Goal: Task Accomplishment & Management: Manage account settings

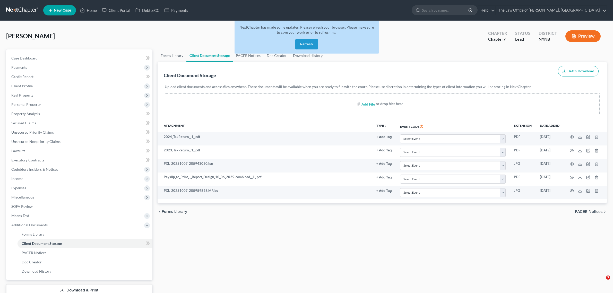
click at [35, 14] on link at bounding box center [22, 10] width 33 height 9
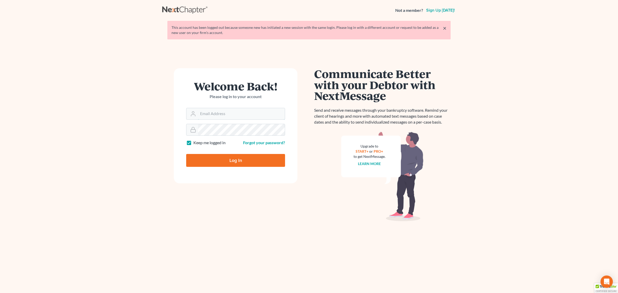
type input "[EMAIL_ADDRESS][DOMAIN_NAME]"
click at [226, 155] on input "Log In" at bounding box center [235, 160] width 99 height 13
type input "Thinking..."
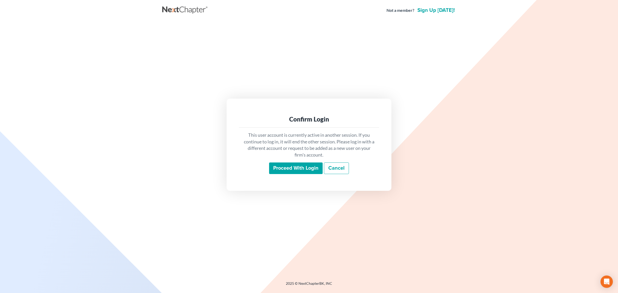
click at [301, 169] on input "Proceed with login" at bounding box center [296, 168] width 54 height 12
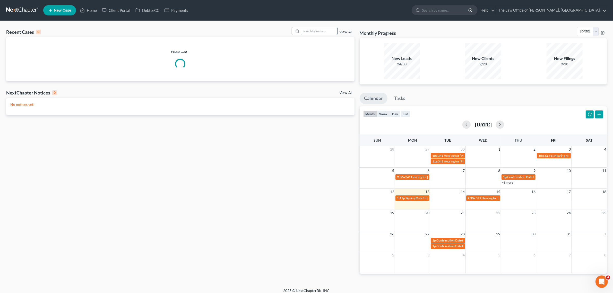
click at [311, 33] on input "search" at bounding box center [319, 30] width 36 height 7
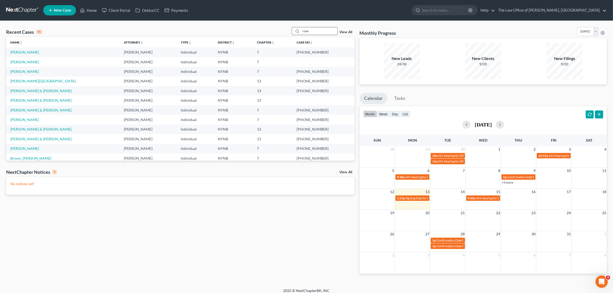
click at [310, 32] on input "rose" at bounding box center [319, 30] width 36 height 7
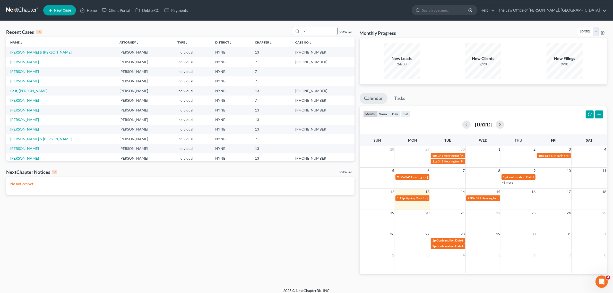
click at [306, 30] on input "ra" at bounding box center [319, 30] width 36 height 7
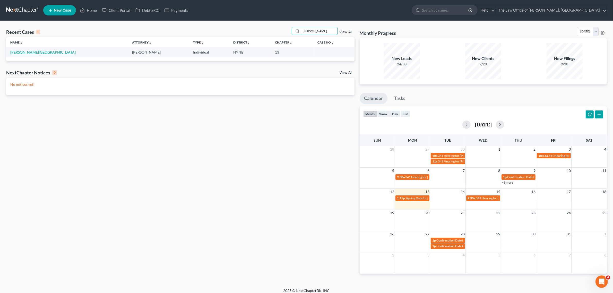
type input "romero"
click at [32, 53] on link "[PERSON_NAME][GEOGRAPHIC_DATA]" at bounding box center [42, 52] width 65 height 4
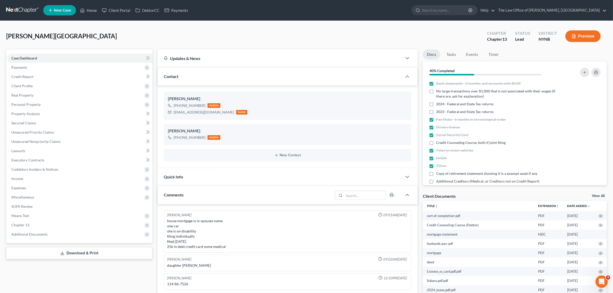
click at [139, 239] on div "Case Dashboard Payments Invoices Payments Payments Credit Report Client Profile…" at bounding box center [79, 145] width 146 height 193
click at [135, 235] on span "Additional Documents" at bounding box center [79, 234] width 145 height 9
click at [128, 250] on link "Client Document Storage" at bounding box center [84, 252] width 135 height 9
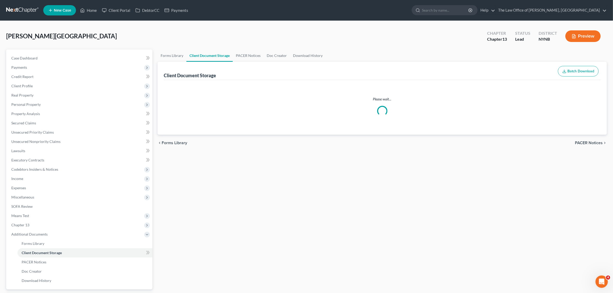
select select "1"
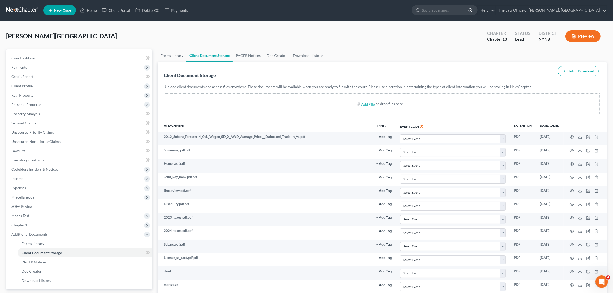
click at [38, 12] on link at bounding box center [22, 10] width 33 height 9
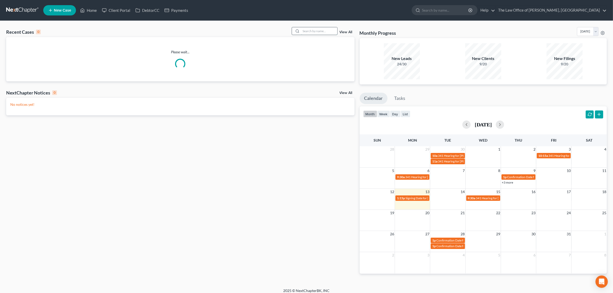
click at [317, 34] on input "search" at bounding box center [319, 30] width 36 height 7
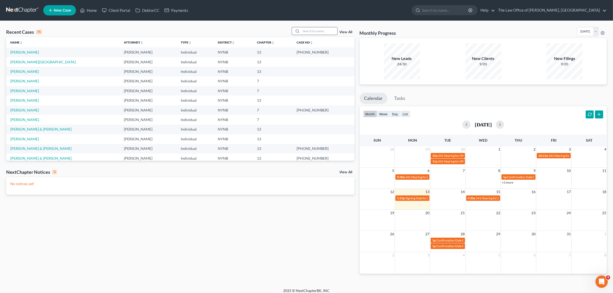
click at [316, 34] on input "search" at bounding box center [319, 30] width 36 height 7
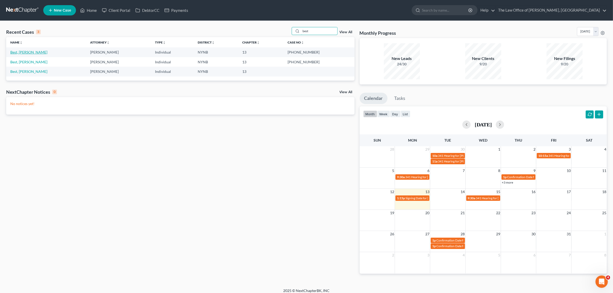
type input "best"
click at [23, 52] on link "Best, [PERSON_NAME]" at bounding box center [28, 52] width 37 height 4
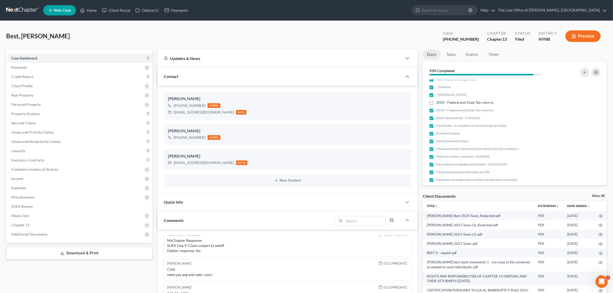
scroll to position [19, 0]
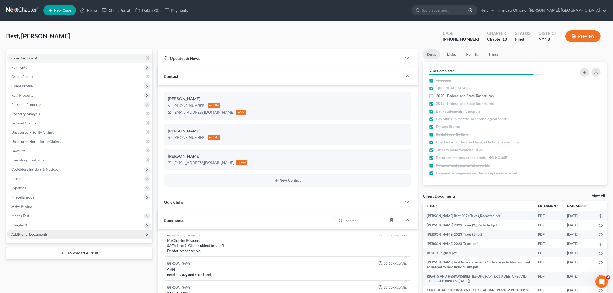
click at [105, 234] on span "Additional Documents" at bounding box center [79, 234] width 145 height 9
click at [129, 250] on link "Client Document Storage" at bounding box center [84, 252] width 135 height 9
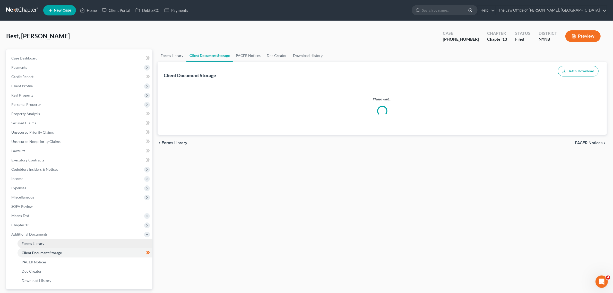
select select "5"
select select "1"
select select "5"
select select "2"
select select "6"
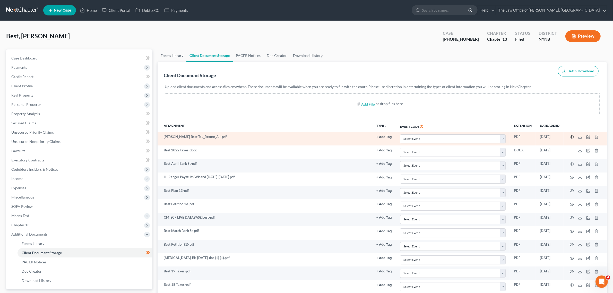
click at [570, 137] on icon "button" at bounding box center [572, 137] width 4 height 3
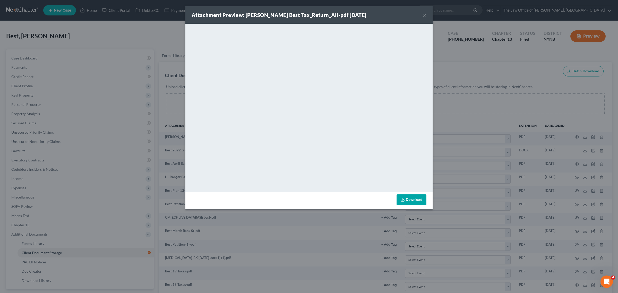
click at [425, 14] on button "×" at bounding box center [425, 15] width 4 height 6
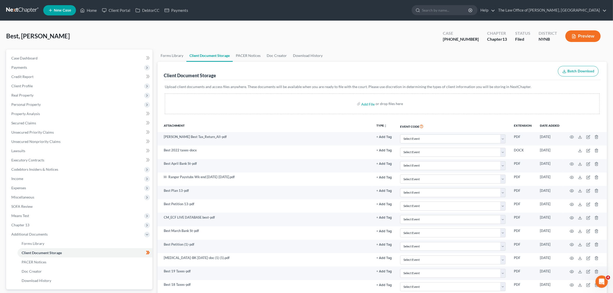
click at [28, 7] on link at bounding box center [22, 10] width 33 height 9
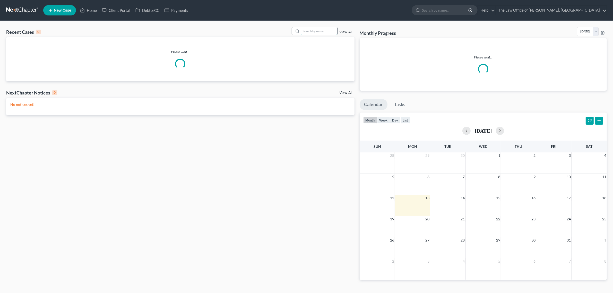
click at [312, 31] on input "search" at bounding box center [319, 30] width 36 height 7
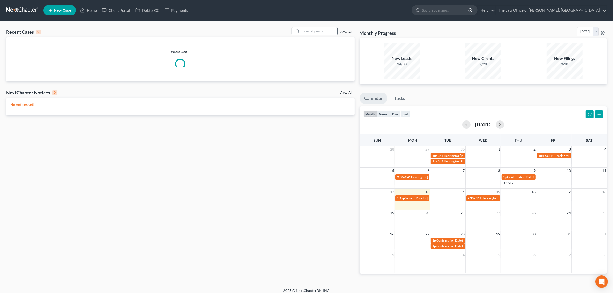
paste input "[PERSON_NAME]"
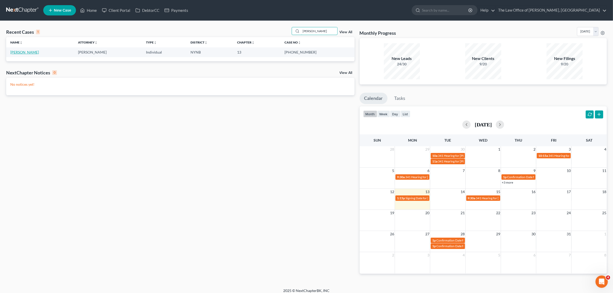
type input "[PERSON_NAME]"
click at [33, 53] on link "[PERSON_NAME]" at bounding box center [24, 52] width 29 height 4
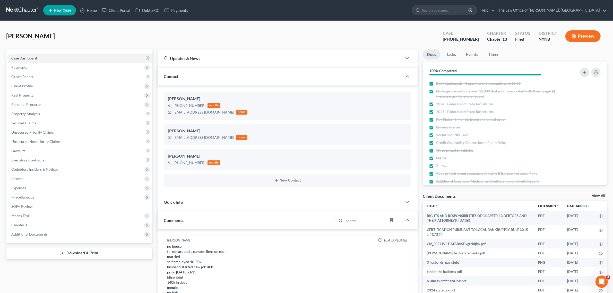
scroll to position [59, 0]
click at [472, 39] on div "[PHONE_NUMBER]" at bounding box center [461, 39] width 36 height 6
drag, startPoint x: 474, startPoint y: 40, endPoint x: 448, endPoint y: 38, distance: 25.6
click at [448, 38] on div "Jasewicz, Danielle Upgraded Case 25-60912-6 Chapter Chapter 13 Status Filed Dis…" at bounding box center [306, 38] width 600 height 22
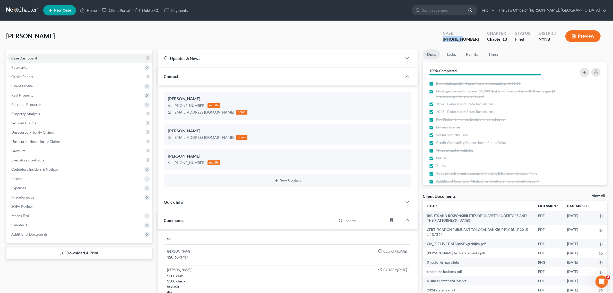
copy div "25-60912"
click at [33, 87] on span "Client Profile" at bounding box center [79, 85] width 145 height 9
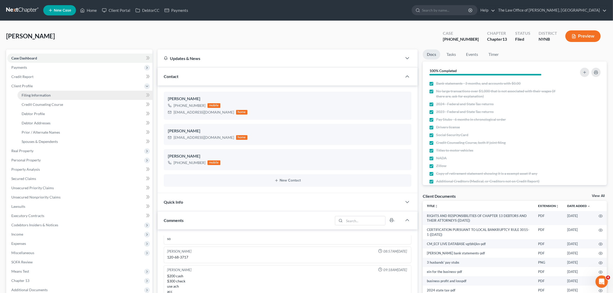
click at [51, 96] on link "Filing Information" at bounding box center [84, 95] width 135 height 9
select select "1"
select select "0"
select select "3"
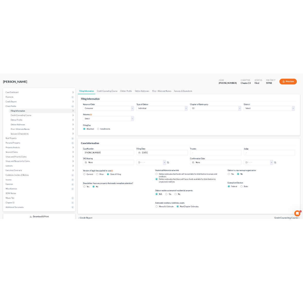
scroll to position [32, 0]
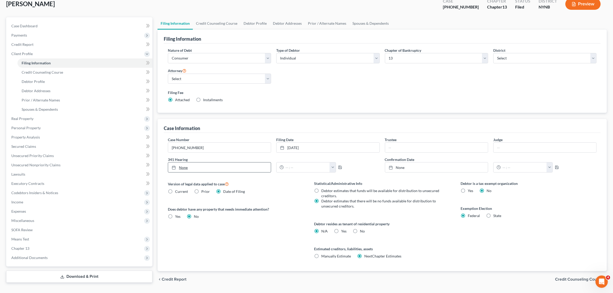
click at [189, 165] on link "None" at bounding box center [219, 167] width 103 height 10
type input "[DATE]"
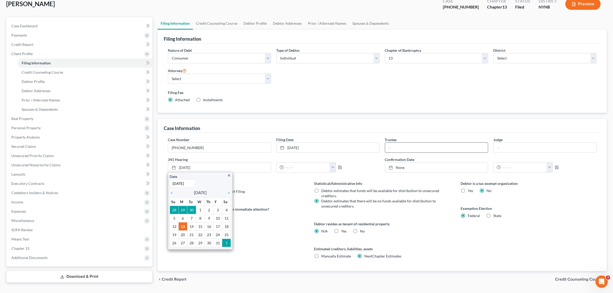
click at [413, 148] on input "text" at bounding box center [436, 148] width 103 height 10
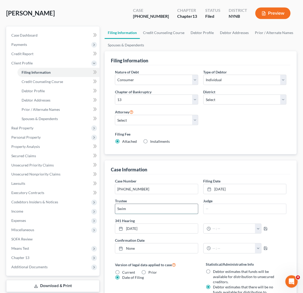
click at [166, 212] on input "Swim" at bounding box center [156, 209] width 83 height 10
click at [165, 212] on input "Swim" at bounding box center [156, 209] width 83 height 10
paste input "Mark W. Swimelar"
type input "Mark W. Swimelar"
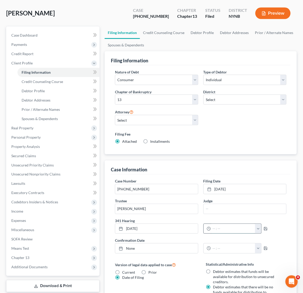
click at [224, 229] on input "text" at bounding box center [233, 229] width 45 height 10
click at [230, 231] on input "text" at bounding box center [233, 229] width 45 height 10
paste input "09:30 AM"
type input "09:30 AM"
click at [277, 227] on div "09:30 AM 12:00am 12:30am 1:00am 1:30am 2:00am 2:30am 3:00am 3:30am 4:00am 4:30a…" at bounding box center [245, 228] width 88 height 10
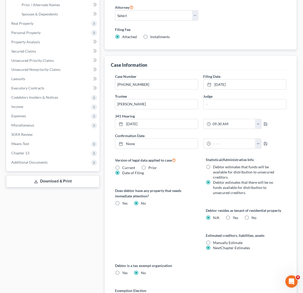
scroll to position [32, 0]
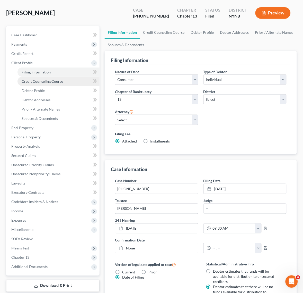
click at [52, 79] on span "Credit Counseling Course" at bounding box center [42, 81] width 41 height 4
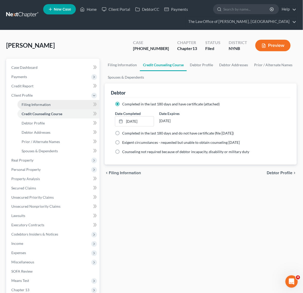
click at [48, 100] on link "Filing Information" at bounding box center [58, 104] width 82 height 9
select select "1"
select select "0"
select select "3"
select select "54"
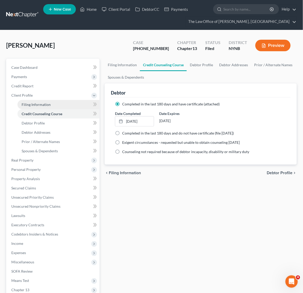
select select "0"
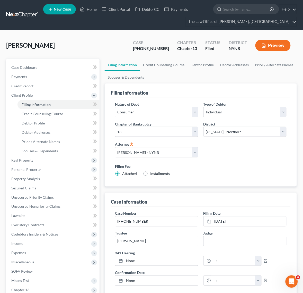
click at [20, 20] on nav "Home New Case Client Portal DebtorCC Payments The Law Office of [PERSON_NAME], …" at bounding box center [151, 15] width 303 height 30
click at [25, 14] on link at bounding box center [22, 14] width 33 height 9
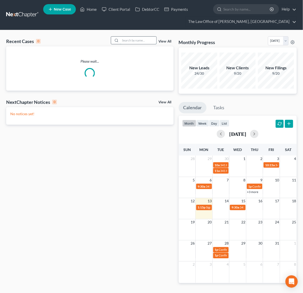
click at [126, 39] on input "search" at bounding box center [138, 40] width 36 height 7
click at [142, 41] on input "v" at bounding box center [138, 40] width 36 height 7
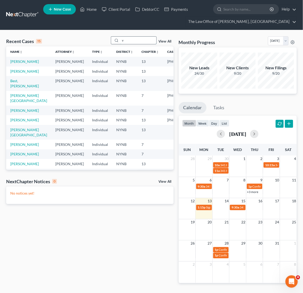
click at [142, 41] on input "v" at bounding box center [138, 40] width 36 height 7
paste input "[PERSON_NAME]"
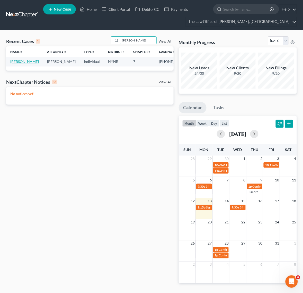
type input "[PERSON_NAME]"
click at [15, 62] on link "[PERSON_NAME]" at bounding box center [24, 61] width 29 height 4
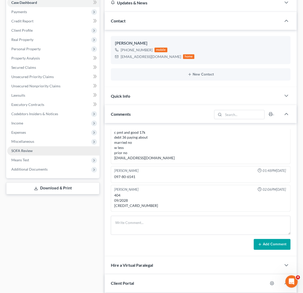
scroll to position [64, 0]
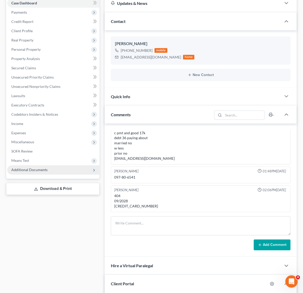
click at [47, 166] on span "Additional Documents" at bounding box center [53, 169] width 92 height 9
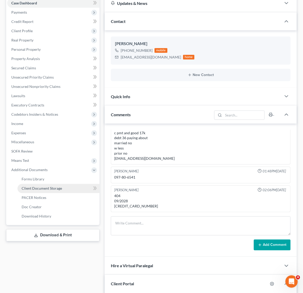
click at [54, 186] on span "Client Document Storage" at bounding box center [42, 188] width 40 height 4
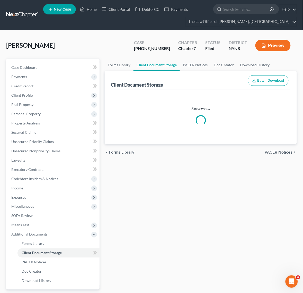
select select "1"
select select "5"
select select "1"
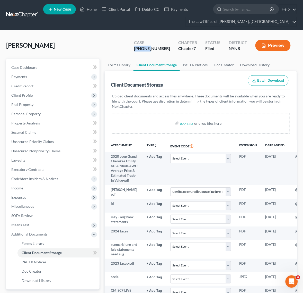
drag, startPoint x: 165, startPoint y: 48, endPoint x: 147, endPoint y: 47, distance: 17.5
click at [147, 47] on div "Case [PHONE_NUMBER]" at bounding box center [152, 45] width 44 height 15
drag, startPoint x: 166, startPoint y: 49, endPoint x: 137, endPoint y: 48, distance: 29.6
click at [137, 48] on div "[PERSON_NAME] Upgraded Case [PHONE_NUMBER] Chapter Chapter 7 Status Filed Distr…" at bounding box center [151, 47] width 291 height 22
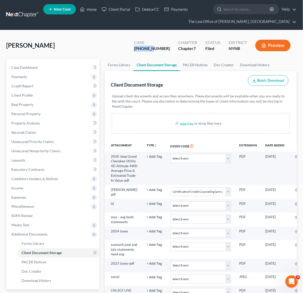
copy div "25-11186"
click at [44, 110] on span "Personal Property" at bounding box center [53, 113] width 92 height 9
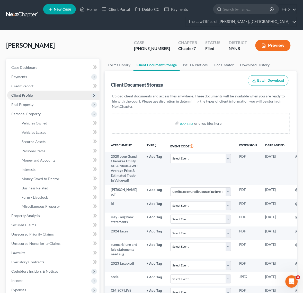
click at [43, 93] on span "Client Profile" at bounding box center [53, 95] width 92 height 9
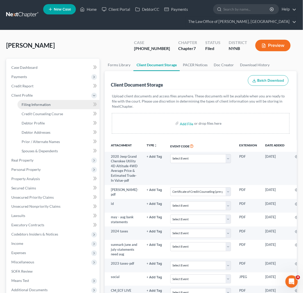
click at [46, 107] on link "Filing Information" at bounding box center [58, 104] width 82 height 9
select select "1"
select select "0"
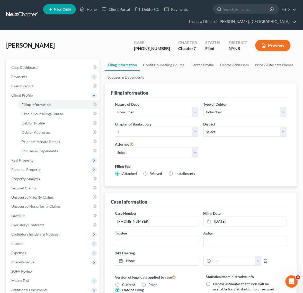
scroll to position [161, 0]
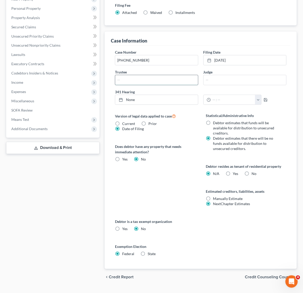
click at [154, 79] on input "text" at bounding box center [156, 80] width 83 height 10
click at [152, 81] on input "text" at bounding box center [156, 80] width 83 height 10
drag, startPoint x: 139, startPoint y: 113, endPoint x: 148, endPoint y: 111, distance: 8.7
click at [139, 113] on div "Case Number 25-11186-1 Filing Date 10/12/2025 close Date 10/12/2025 Time 12:00 …" at bounding box center [201, 157] width 180 height 223
click at [151, 101] on link "None" at bounding box center [156, 100] width 83 height 10
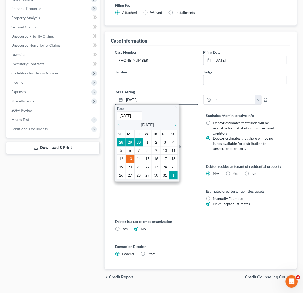
paste input "1/14"
type input "11/14/2025"
click at [222, 101] on input "text" at bounding box center [233, 100] width 45 height 10
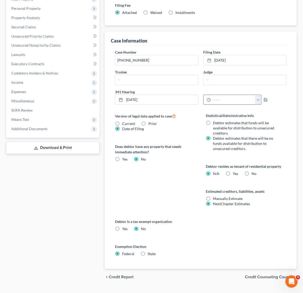
click at [238, 98] on input "text" at bounding box center [233, 100] width 45 height 10
paste input "2:00 PM"
click at [237, 100] on input "v2:00 PM" at bounding box center [233, 100] width 45 height 10
click at [237, 99] on input "v2:00 PM" at bounding box center [233, 100] width 45 height 10
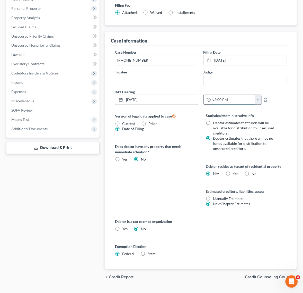
paste input "text"
type input "2:00 PM"
click at [133, 82] on input "text" at bounding box center [156, 80] width 83 height 10
click at [169, 83] on input "text" at bounding box center [156, 80] width 83 height 10
paste input "Christian H. Dribusch"
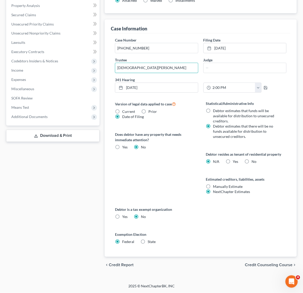
scroll to position [0, 0]
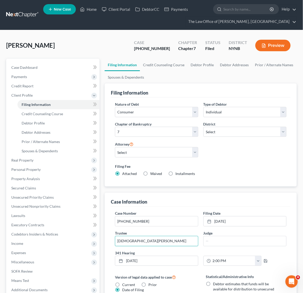
type input "Christian H. Dribusch"
click at [26, 14] on link at bounding box center [22, 14] width 33 height 9
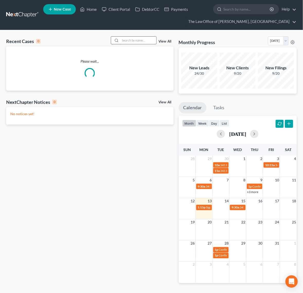
click at [147, 42] on input "search" at bounding box center [138, 40] width 36 height 7
paste input "Kohler"
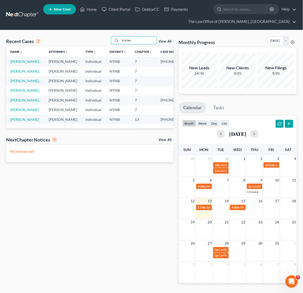
type input "Kohler"
click at [15, 64] on td "[PERSON_NAME].." at bounding box center [25, 62] width 38 height 10
click at [13, 64] on link "[PERSON_NAME].." at bounding box center [25, 61] width 30 height 4
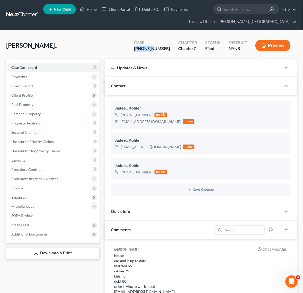
scroll to position [107, 0]
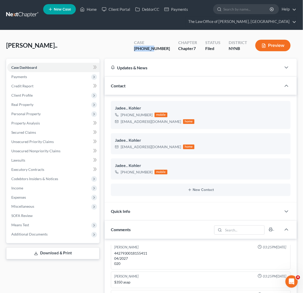
drag, startPoint x: 167, startPoint y: 48, endPoint x: 127, endPoint y: 46, distance: 39.5
click at [127, 46] on div "Kohler, Jadee.. Upgraded Case 25-11168-1 Chapter Chapter 7 Status Filed Distric…" at bounding box center [151, 47] width 291 height 22
copy div "25-11168"
click at [61, 232] on span "Additional Documents" at bounding box center [53, 234] width 92 height 9
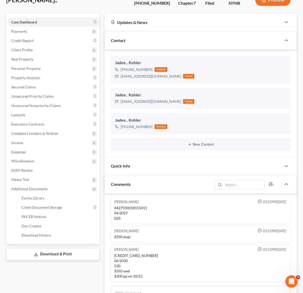
scroll to position [96, 0]
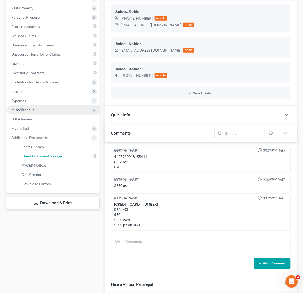
drag, startPoint x: 57, startPoint y: 158, endPoint x: 88, endPoint y: 169, distance: 33.0
click at [57, 158] on link "Client Document Storage" at bounding box center [58, 156] width 82 height 9
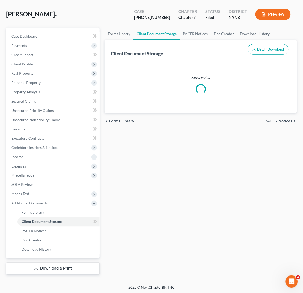
scroll to position [3, 0]
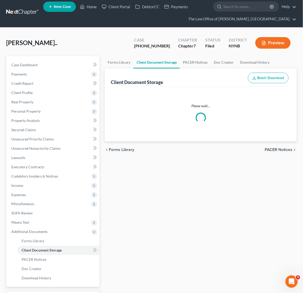
select select "5"
select select "1"
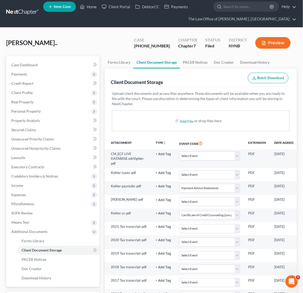
scroll to position [0, 0]
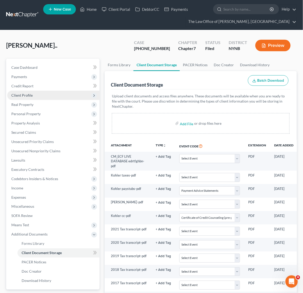
click at [43, 95] on span "Client Profile" at bounding box center [53, 95] width 92 height 9
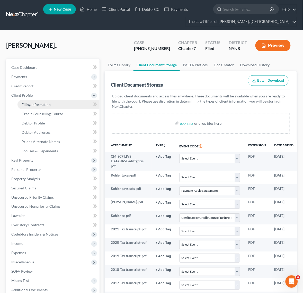
click at [46, 104] on span "Filing Information" at bounding box center [36, 104] width 29 height 4
select select "1"
select select "0"
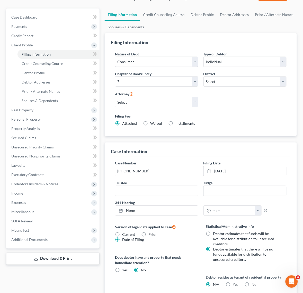
scroll to position [129, 0]
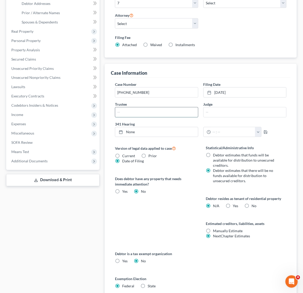
click at [160, 112] on input "text" at bounding box center [156, 112] width 83 height 10
paste input "[PERSON_NAME]"
type input "[PERSON_NAME]"
click at [263, 115] on input "text" at bounding box center [245, 112] width 83 height 10
click at [184, 134] on link "None" at bounding box center [156, 132] width 83 height 10
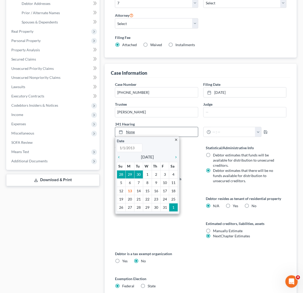
paste input "[DATE]"
type input "[DATE]"
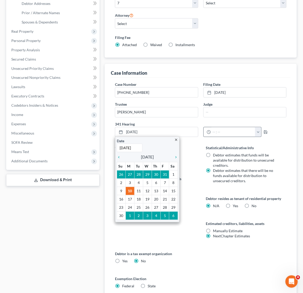
click at [208, 132] on icon at bounding box center [209, 132] width 4 height 4
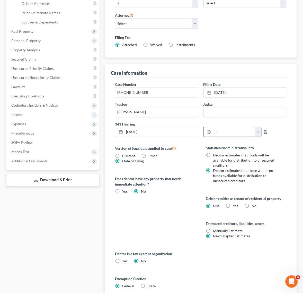
click at [225, 130] on input "text" at bounding box center [233, 132] width 45 height 10
paste input "09:45 AM"
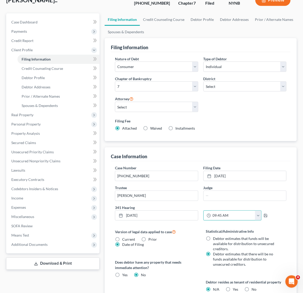
scroll to position [0, 0]
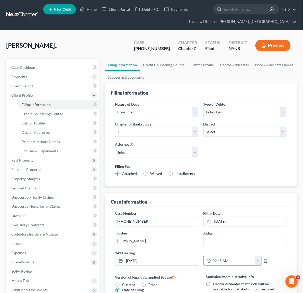
type input "09:45 AM"
click at [27, 17] on link at bounding box center [22, 14] width 33 height 9
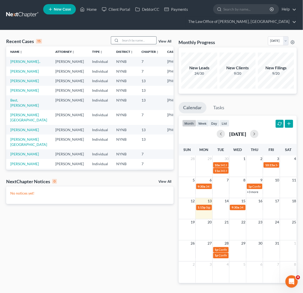
click at [144, 39] on input "search" at bounding box center [138, 40] width 36 height 7
paste input "Malorku"
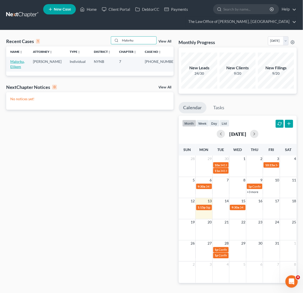
type input "Malorku"
click at [21, 62] on link "Malorku, Elikem" at bounding box center [17, 64] width 14 height 10
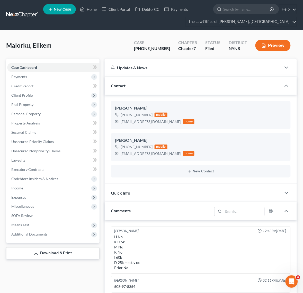
scroll to position [13, 0]
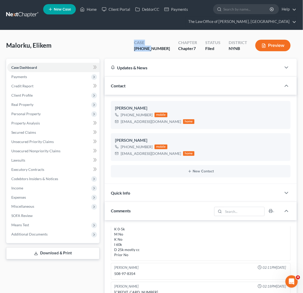
drag, startPoint x: 165, startPoint y: 49, endPoint x: 146, endPoint y: 45, distance: 19.9
click at [146, 45] on div "Case [PHONE_NUMBER]" at bounding box center [152, 45] width 44 height 15
click at [160, 47] on div "[PHONE_NUMBER]" at bounding box center [152, 49] width 36 height 6
click at [165, 47] on div "[PHONE_NUMBER]" at bounding box center [152, 49] width 36 height 6
drag, startPoint x: 166, startPoint y: 48, endPoint x: 147, endPoint y: 46, distance: 18.6
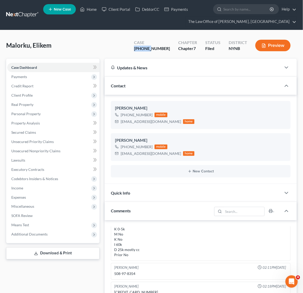
click at [147, 46] on div "Case [PHONE_NUMBER]" at bounding box center [152, 45] width 44 height 15
click at [166, 47] on div "[PHONE_NUMBER]" at bounding box center [152, 49] width 36 height 6
drag, startPoint x: 164, startPoint y: 48, endPoint x: 147, endPoint y: 48, distance: 17.0
click at [147, 48] on div "Case [PHONE_NUMBER]" at bounding box center [152, 45] width 44 height 15
copy div "25-11150"
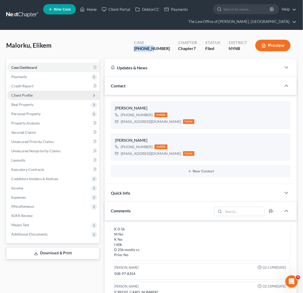
click at [39, 95] on span "Client Profile" at bounding box center [53, 95] width 92 height 9
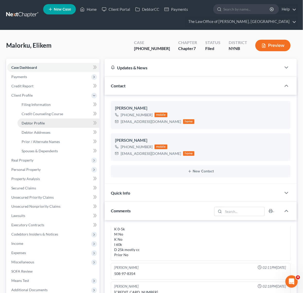
click at [54, 124] on link "Debtor Profile" at bounding box center [58, 122] width 82 height 9
select select "0"
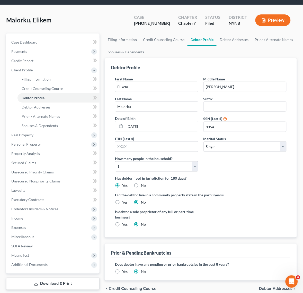
scroll to position [49, 0]
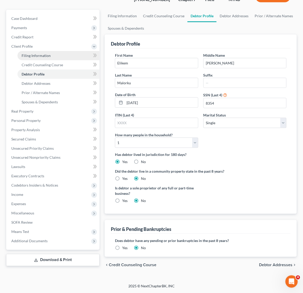
click at [51, 54] on link "Filing Information" at bounding box center [58, 55] width 82 height 9
select select "1"
select select "0"
select select "54"
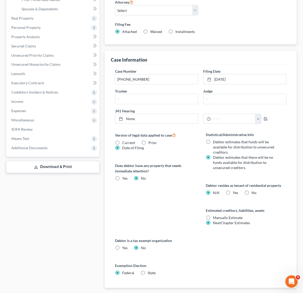
scroll to position [161, 0]
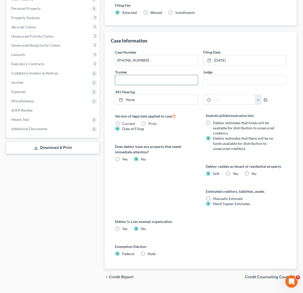
click at [136, 83] on input "text" at bounding box center [156, 80] width 83 height 10
paste input "25-11150"
click at [171, 77] on input "25-11150" at bounding box center [156, 80] width 83 height 10
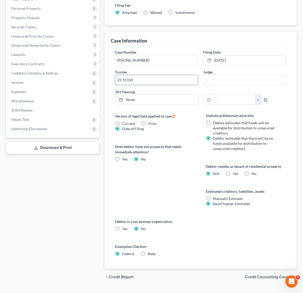
paste input "Michael Jude OConnor"
type input "Michael Jude OConnor"
click at [228, 81] on input "text" at bounding box center [245, 80] width 83 height 10
click at [144, 97] on link "None" at bounding box center [156, 100] width 83 height 10
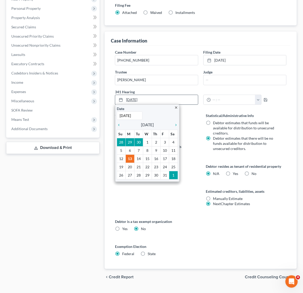
click at [166, 97] on link "[DATE]" at bounding box center [156, 100] width 83 height 10
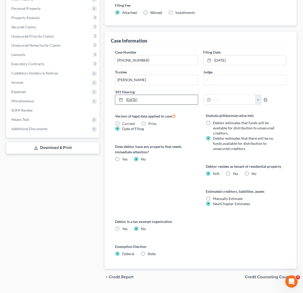
click at [166, 98] on link "[DATE]" at bounding box center [156, 100] width 83 height 10
click at [176, 101] on link "[DATE]" at bounding box center [156, 100] width 83 height 10
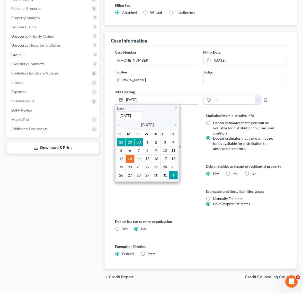
drag, startPoint x: 187, startPoint y: 100, endPoint x: 115, endPoint y: 96, distance: 72.7
click at [115, 96] on div "10/13/2025 close Date 10/13/2025 Time 12:00 AM chevron_left October 2025 chevro…" at bounding box center [156, 100] width 88 height 10
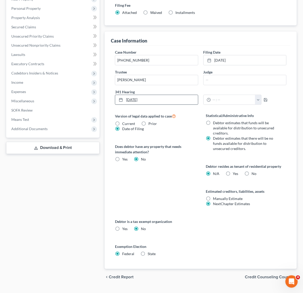
click at [147, 100] on link "[DATE]" at bounding box center [156, 100] width 83 height 10
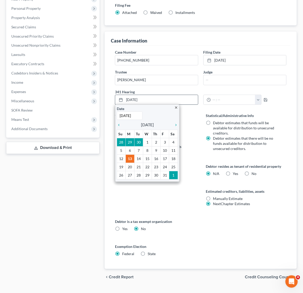
paste input "1/10"
type input "11/10/2025"
click at [220, 103] on input "text" at bounding box center [233, 100] width 45 height 10
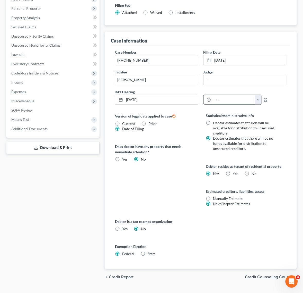
click at [233, 100] on input "text" at bounding box center [233, 100] width 45 height 10
paste input "09:15 AM"
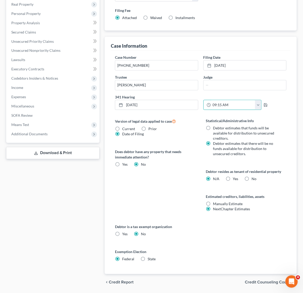
scroll to position [0, 0]
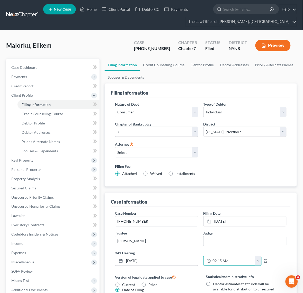
type input "09:15 AM"
click at [19, 20] on nav "Home New Case Client Portal DebtorCC Payments The Law Office of Christiaan Van …" at bounding box center [151, 15] width 303 height 30
click at [23, 12] on link at bounding box center [22, 14] width 33 height 9
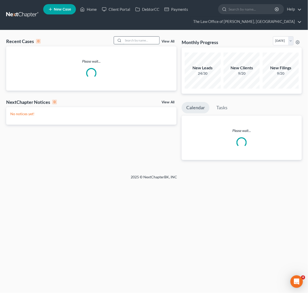
click at [138, 39] on input "search" at bounding box center [141, 40] width 36 height 7
paste input "[PERSON_NAME],"
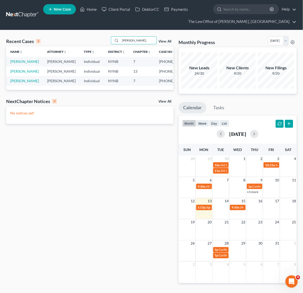
type input "[PERSON_NAME],"
click at [16, 64] on td "[PERSON_NAME]" at bounding box center [24, 62] width 37 height 10
click at [16, 61] on link "[PERSON_NAME]" at bounding box center [24, 61] width 29 height 4
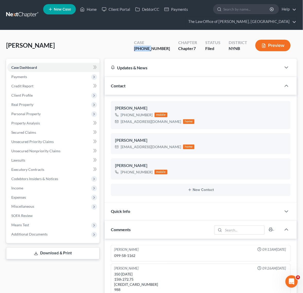
drag, startPoint x: 165, startPoint y: 48, endPoint x: 146, endPoint y: 48, distance: 19.8
click at [146, 48] on div "Case [PHONE_NUMBER]" at bounding box center [152, 45] width 44 height 15
click at [156, 48] on div "[PHONE_NUMBER]" at bounding box center [152, 49] width 36 height 6
drag, startPoint x: 166, startPoint y: 48, endPoint x: 142, endPoint y: 49, distance: 24.5
click at [142, 49] on div "[PERSON_NAME] Upgraded Case [PHONE_NUMBER] Chapter Chapter 7 Status Filed Distr…" at bounding box center [151, 47] width 291 height 22
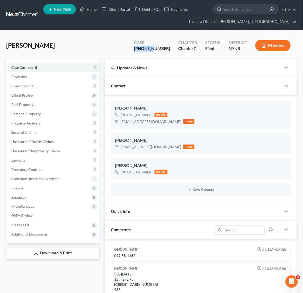
copy div "25-60898"
click at [48, 93] on span "Client Profile" at bounding box center [53, 95] width 92 height 9
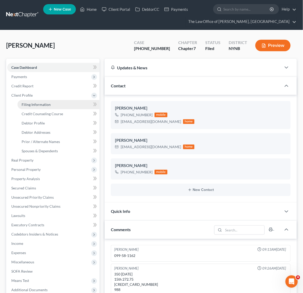
click at [47, 103] on span "Filing Information" at bounding box center [36, 104] width 29 height 4
select select "1"
select select "0"
select select "35"
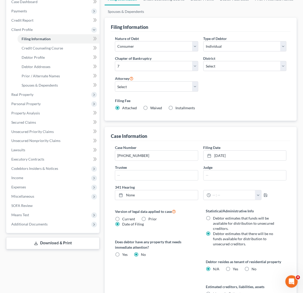
scroll to position [129, 0]
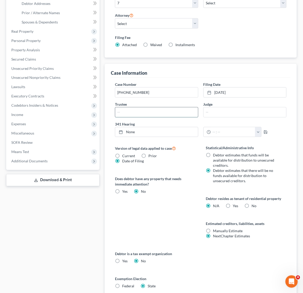
click at [171, 115] on input "text" at bounding box center [156, 112] width 83 height 10
paste input "[PERSON_NAME]"
type input "[PERSON_NAME]"
click at [165, 131] on link "None" at bounding box center [156, 132] width 83 height 10
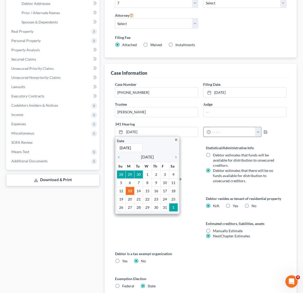
paste input "1/5/2025"
type input "[DATE]"
click at [226, 142] on div "Case Number 25-60898-6 Filing Date 10/5/2025 close Date 10/5/2025 Time 12:00 AM…" at bounding box center [201, 199] width 180 height 243
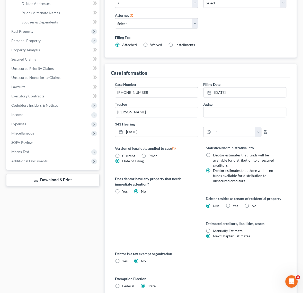
click at [229, 138] on div "341 Hearing [DATE] close Date [DATE] Time 12:00 AM chevron_left [DATE] chevron_…" at bounding box center [200, 131] width 177 height 20
click at [234, 136] on input "text" at bounding box center [233, 132] width 45 height 10
click at [241, 133] on input "text" at bounding box center [233, 132] width 45 height 10
paste input "2:00 PM"
type input "2:00 PM"
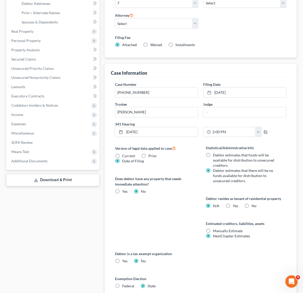
drag, startPoint x: 190, startPoint y: 156, endPoint x: 194, endPoint y: 152, distance: 5.1
click at [191, 156] on div "Version of legal data applied to case Current Prior Date of Filing" at bounding box center [155, 154] width 81 height 19
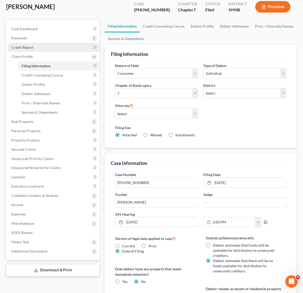
scroll to position [0, 0]
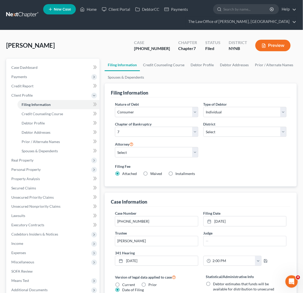
click at [30, 17] on link at bounding box center [22, 14] width 33 height 9
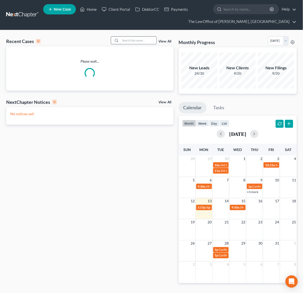
click at [140, 41] on input "search" at bounding box center [138, 40] width 36 height 7
paste input "[PERSON_NAME]"
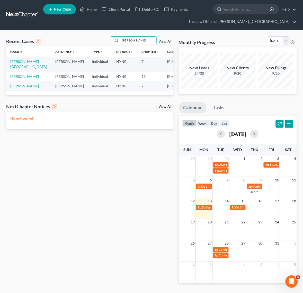
type input "[PERSON_NAME]"
drag, startPoint x: 21, startPoint y: 64, endPoint x: 17, endPoint y: 63, distance: 3.9
click at [21, 64] on td "[PERSON_NAME][GEOGRAPHIC_DATA]" at bounding box center [28, 64] width 45 height 15
click at [16, 63] on link "[PERSON_NAME][GEOGRAPHIC_DATA]" at bounding box center [28, 64] width 37 height 10
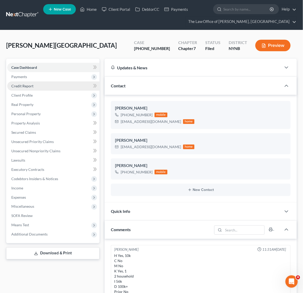
scroll to position [29, 0]
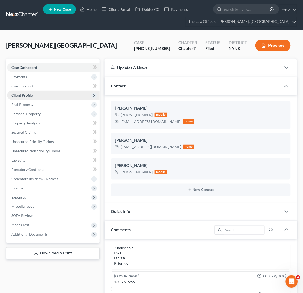
click at [44, 93] on span "Client Profile" at bounding box center [53, 95] width 92 height 9
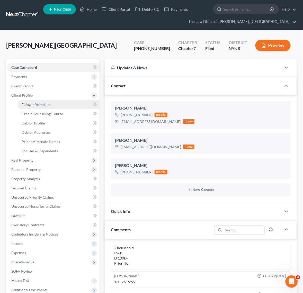
click at [41, 107] on link "Filing Information" at bounding box center [58, 104] width 82 height 9
select select "1"
select select "0"
select select "35"
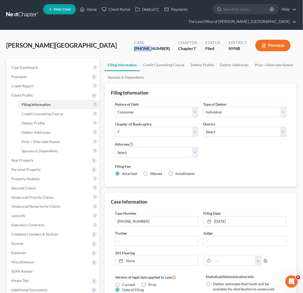
drag, startPoint x: 166, startPoint y: 48, endPoint x: 115, endPoint y: 46, distance: 51.0
click at [115, 46] on div "[PERSON_NAME] Upgraded Case [PHONE_NUMBER] Chapter Chapter 7 Status [GEOGRAPHIC…" at bounding box center [151, 47] width 291 height 22
click at [159, 46] on div "[PHONE_NUMBER]" at bounding box center [152, 49] width 36 height 6
click at [166, 47] on div "[PHONE_NUMBER]" at bounding box center [152, 49] width 36 height 6
drag, startPoint x: 167, startPoint y: 48, endPoint x: 147, endPoint y: 48, distance: 20.1
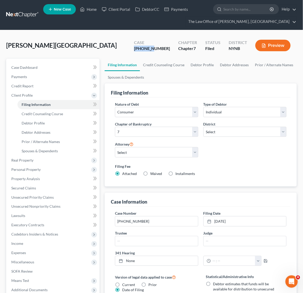
click at [147, 48] on div "Case [PHONE_NUMBER]" at bounding box center [152, 45] width 44 height 15
copy div "25-60897"
click at [155, 239] on input "text" at bounding box center [156, 241] width 83 height 10
paste input "[PERSON_NAME]"
type input "[PERSON_NAME]"
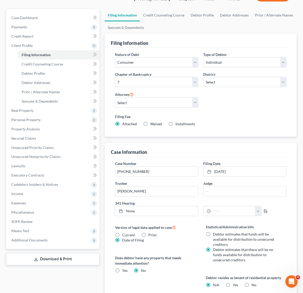
scroll to position [64, 0]
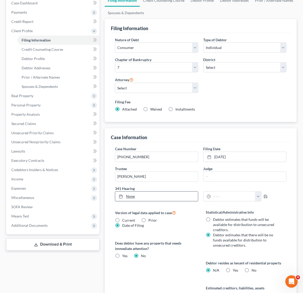
click at [183, 195] on link "None" at bounding box center [156, 196] width 83 height 10
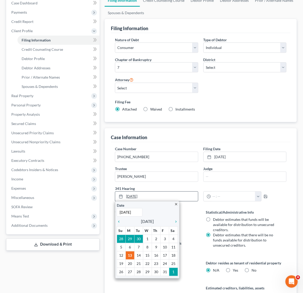
click at [171, 193] on link "10/13/2025" at bounding box center [156, 196] width 83 height 10
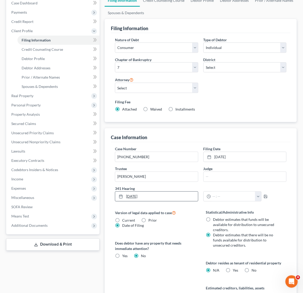
click at [171, 193] on link "10/13/2025" at bounding box center [156, 196] width 83 height 10
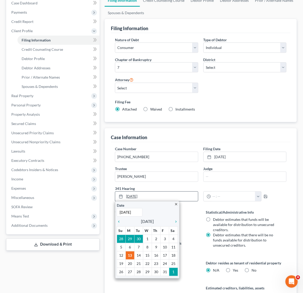
click at [171, 193] on link "10/13/2025" at bounding box center [156, 196] width 83 height 10
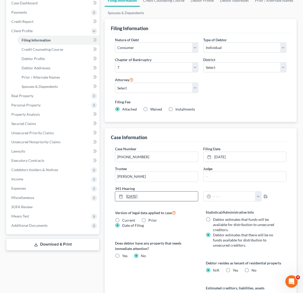
click at [176, 195] on link "10/13/2025" at bounding box center [156, 196] width 83 height 10
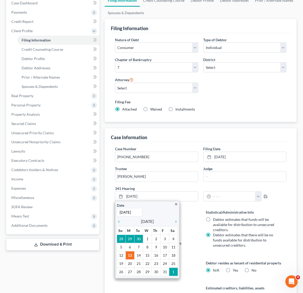
paste input "1/5"
type input "[DATE]"
click at [236, 197] on input "text" at bounding box center [233, 196] width 45 height 10
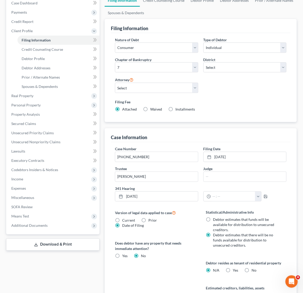
drag, startPoint x: 214, startPoint y: 204, endPoint x: 214, endPoint y: 200, distance: 3.6
click at [214, 204] on div "341 Hearing 11/5/2025 close Date 11/5/2025 Time 12:00 AM chevron_left November …" at bounding box center [200, 196] width 177 height 20
click at [214, 200] on input "text" at bounding box center [233, 196] width 45 height 10
paste input "02:00 PM"
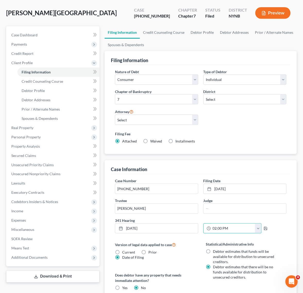
scroll to position [0, 0]
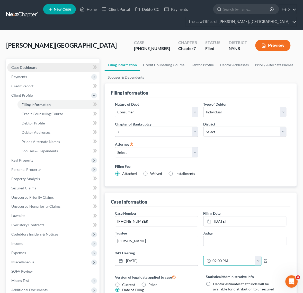
type input "02:00 PM"
click at [43, 70] on link "Case Dashboard" at bounding box center [53, 67] width 92 height 9
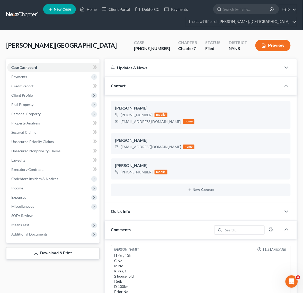
scroll to position [29, 0]
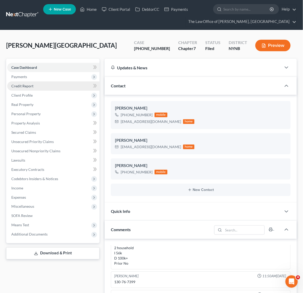
click at [50, 83] on link "Credit Report" at bounding box center [53, 85] width 92 height 9
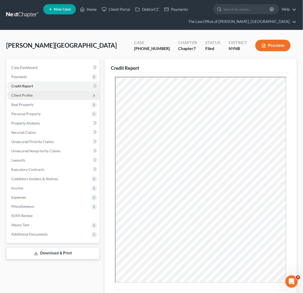
click at [37, 94] on span "Client Profile" at bounding box center [53, 95] width 92 height 9
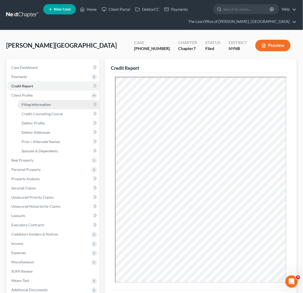
click at [46, 104] on span "Filing Information" at bounding box center [36, 104] width 29 height 4
select select "1"
select select "0"
select select "54"
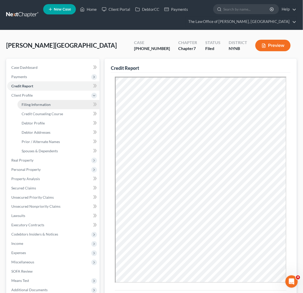
select select "0"
select select "35"
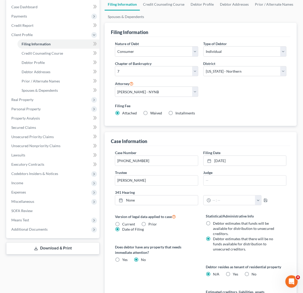
scroll to position [64, 0]
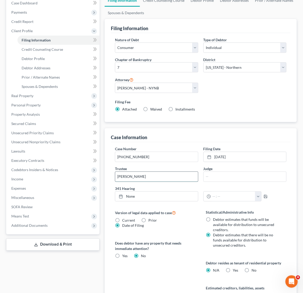
click at [147, 180] on input "Randy J. Schaal" at bounding box center [156, 177] width 83 height 10
click at [149, 193] on link "None" at bounding box center [156, 196] width 83 height 10
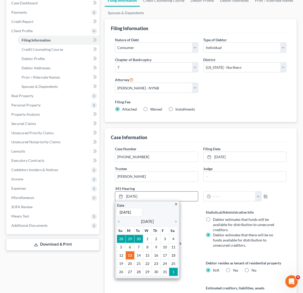
paste input "1/5"
type input "11/5/2025"
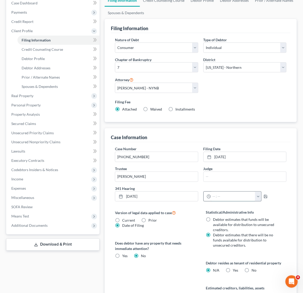
click at [231, 200] on input "text" at bounding box center [233, 196] width 45 height 10
click at [247, 198] on input "text" at bounding box center [233, 196] width 45 height 10
paste input "02:00 PM"
type input "02:00 PM"
click at [280, 189] on label "341 Hearing" at bounding box center [200, 188] width 177 height 5
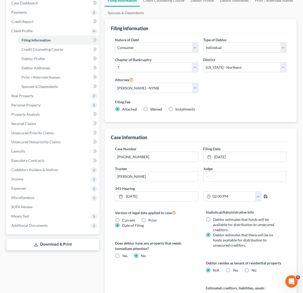
click at [266, 197] on icon "button" at bounding box center [266, 196] width 4 height 4
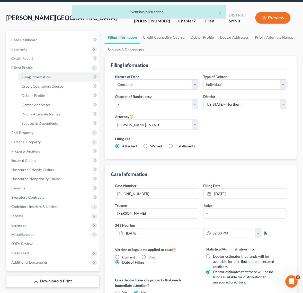
scroll to position [0, 0]
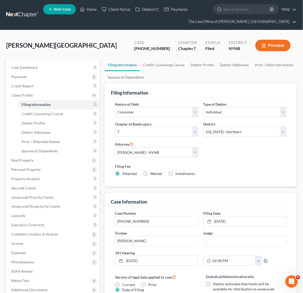
click at [19, 15] on link at bounding box center [22, 14] width 33 height 9
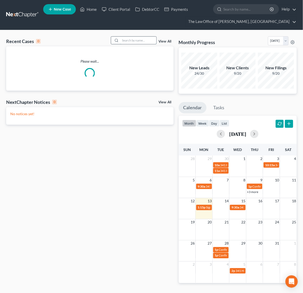
click at [147, 42] on input "search" at bounding box center [138, 40] width 36 height 7
paste input "[PERSON_NAME]"
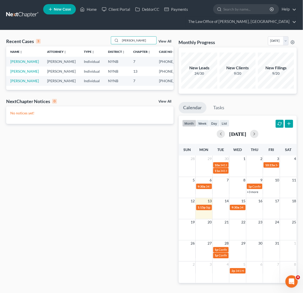
type input "[PERSON_NAME]"
click at [17, 59] on td "[PERSON_NAME]" at bounding box center [24, 62] width 37 height 10
click at [17, 64] on td "[PERSON_NAME]" at bounding box center [24, 62] width 37 height 10
click at [13, 62] on link "[PERSON_NAME]" at bounding box center [24, 61] width 29 height 4
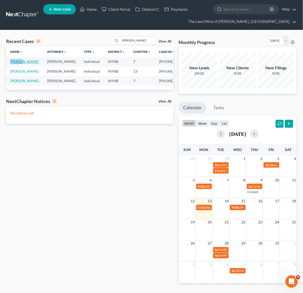
click at [13, 62] on link "[PERSON_NAME]" at bounding box center [24, 61] width 29 height 4
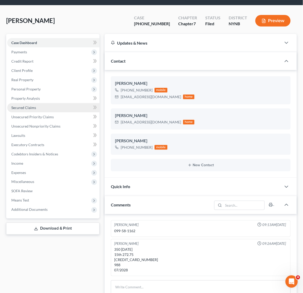
scroll to position [32, 0]
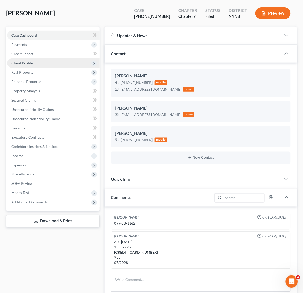
click at [37, 60] on span "Client Profile" at bounding box center [53, 62] width 92 height 9
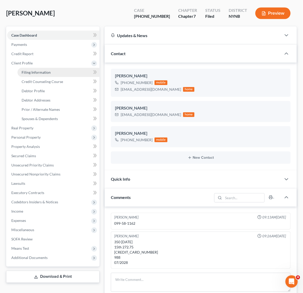
click at [48, 72] on span "Filing Information" at bounding box center [36, 72] width 29 height 4
select select "1"
select select "0"
select select "35"
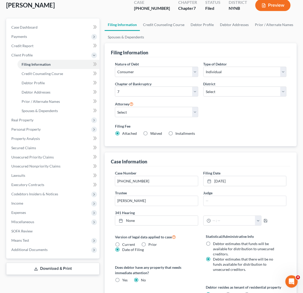
scroll to position [32, 0]
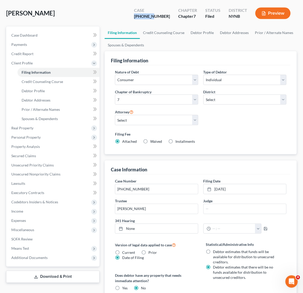
drag, startPoint x: 166, startPoint y: 16, endPoint x: 142, endPoint y: 16, distance: 24.7
click at [142, 16] on div "Howard, Wendy Upgraded Case 25-60898-6 Chapter Chapter 7 Status Filed District …" at bounding box center [151, 15] width 291 height 22
copy div "25-60898"
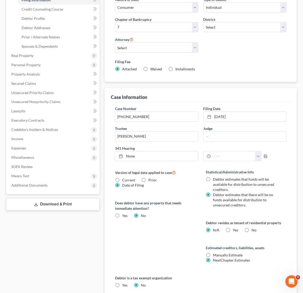
scroll to position [129, 0]
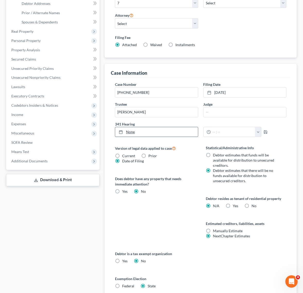
click at [166, 134] on link "None" at bounding box center [156, 132] width 83 height 10
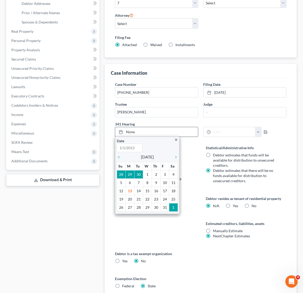
paste input "11/5/2025"
type input "11/5/2025"
click at [201, 175] on div "Statistical/Administrative Info Debtor estimates that funds will be available f…" at bounding box center [246, 198] width 91 height 106
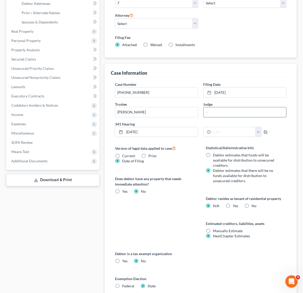
click at [247, 117] on input "text" at bounding box center [245, 112] width 83 height 10
click at [247, 129] on input "text" at bounding box center [233, 132] width 45 height 10
paste input "02:00 PM"
type input "02:00 PM"
click at [270, 134] on div "02:00 PM 12:00am 12:30am 1:00am 1:30am 2:00am 2:30am 3:00am 3:30am 4:00am 4:30a…" at bounding box center [245, 132] width 88 height 10
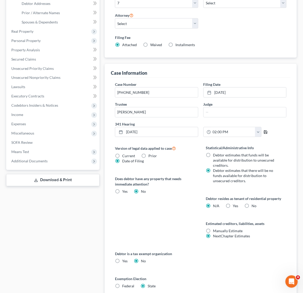
click at [267, 133] on icon "button" at bounding box center [265, 131] width 3 height 3
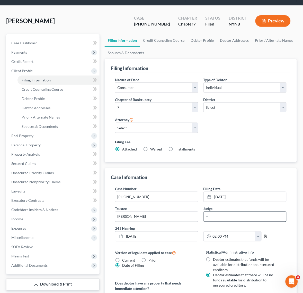
scroll to position [0, 0]
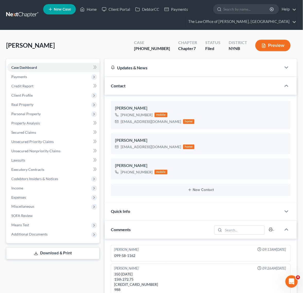
scroll to position [32, 0]
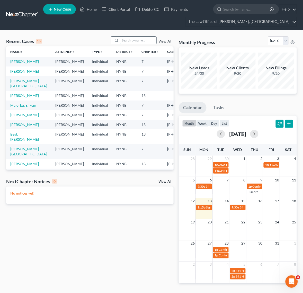
click at [139, 43] on input "search" at bounding box center [138, 40] width 36 height 7
paste input "Malorku"
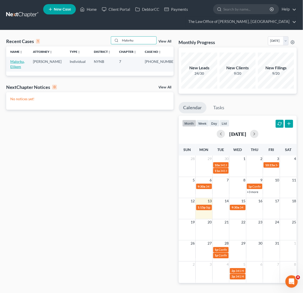
type input "Malorku"
click at [19, 62] on link "Malorku, Elikem" at bounding box center [17, 64] width 14 height 10
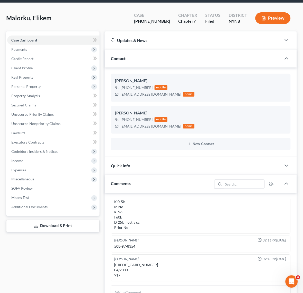
scroll to position [64, 0]
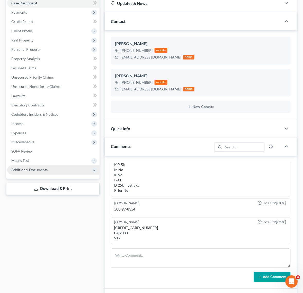
click at [48, 166] on span "Additional Documents" at bounding box center [53, 169] width 92 height 9
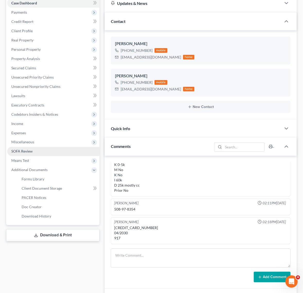
scroll to position [0, 0]
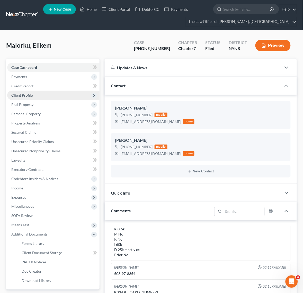
click at [34, 94] on span "Client Profile" at bounding box center [53, 95] width 92 height 9
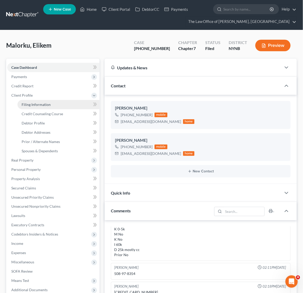
click at [50, 104] on link "Filing Information" at bounding box center [58, 104] width 82 height 9
select select "1"
select select "0"
select select "54"
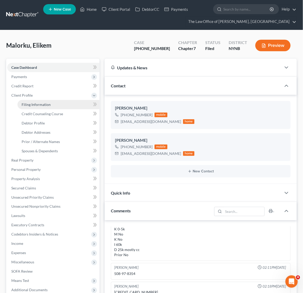
select select "0"
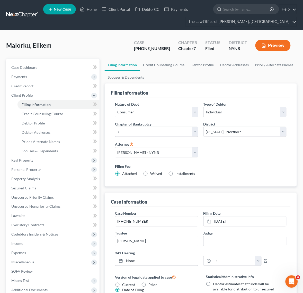
click at [26, 15] on link at bounding box center [22, 14] width 33 height 9
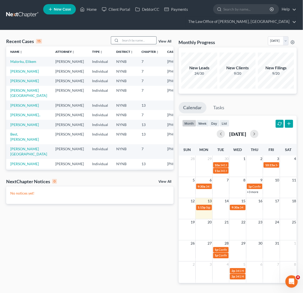
click at [146, 43] on input "search" at bounding box center [138, 40] width 36 height 7
paste input "Malorku"
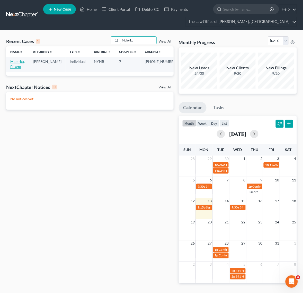
type input "Malorku"
click at [17, 65] on link "Malorku, Elikem" at bounding box center [17, 64] width 14 height 10
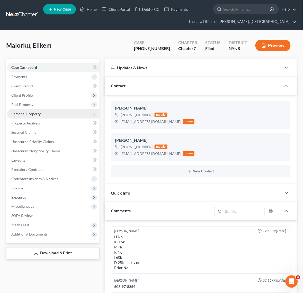
scroll to position [13, 0]
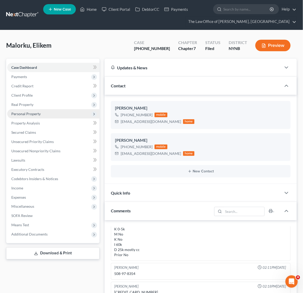
click at [39, 114] on span "Personal Property" at bounding box center [25, 113] width 29 height 4
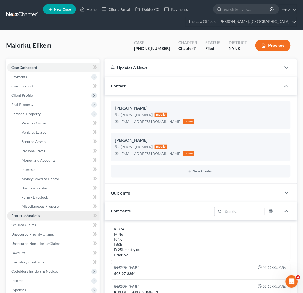
click at [45, 215] on link "Property Analysis" at bounding box center [53, 215] width 92 height 9
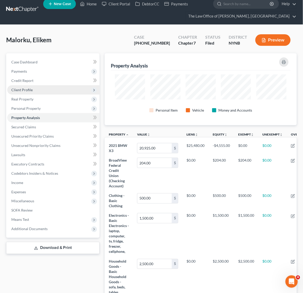
click at [37, 86] on span "Client Profile" at bounding box center [53, 89] width 92 height 9
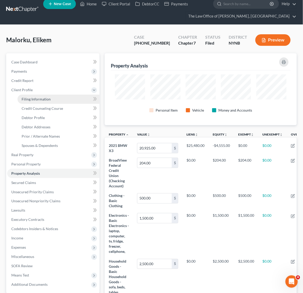
click at [43, 102] on link "Filing Information" at bounding box center [58, 98] width 82 height 9
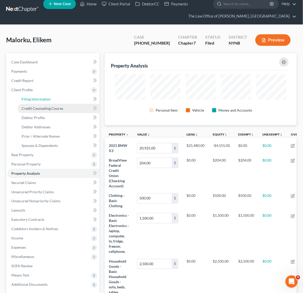
select select "1"
select select "0"
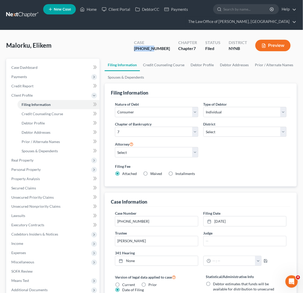
drag, startPoint x: 166, startPoint y: 48, endPoint x: 146, endPoint y: 48, distance: 20.1
click at [146, 48] on div "Case [PHONE_NUMBER]" at bounding box center [152, 45] width 44 height 15
copy div "25-11150"
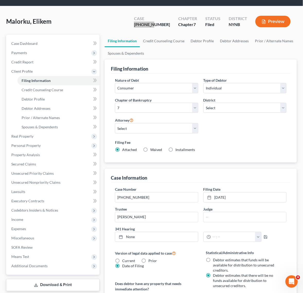
scroll to position [64, 0]
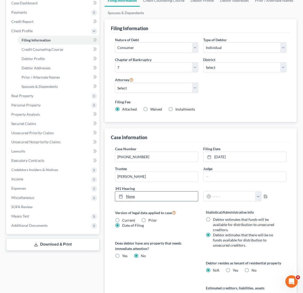
click at [158, 193] on link "None" at bounding box center [156, 196] width 83 height 10
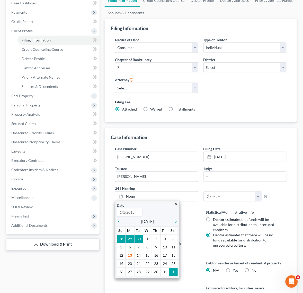
paste input "[DATE]"
type input "[DATE]"
click at [212, 201] on input "text" at bounding box center [233, 196] width 45 height 10
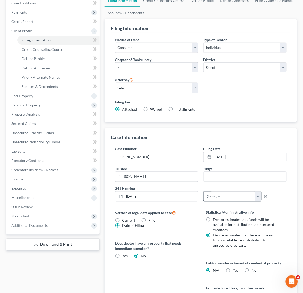
drag, startPoint x: 243, startPoint y: 201, endPoint x: 245, endPoint y: 197, distance: 4.8
click at [243, 201] on input "text" at bounding box center [233, 196] width 45 height 10
paste input "09:15 AM"
type input "09:15 AM"
click at [268, 195] on icon "button" at bounding box center [266, 196] width 4 height 4
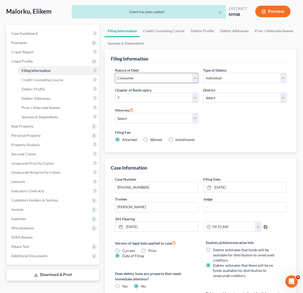
scroll to position [0, 0]
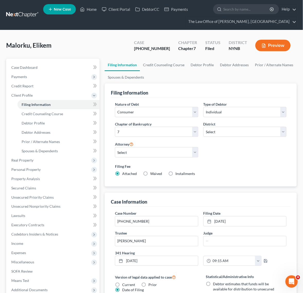
click at [11, 16] on link at bounding box center [22, 14] width 33 height 9
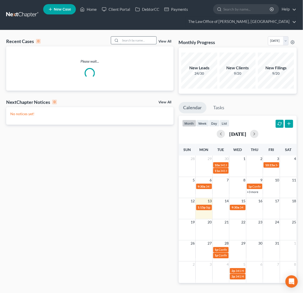
click at [147, 44] on input "search" at bounding box center [138, 40] width 36 height 7
click at [147, 43] on input "search" at bounding box center [138, 40] width 36 height 7
paste input "Kohler"
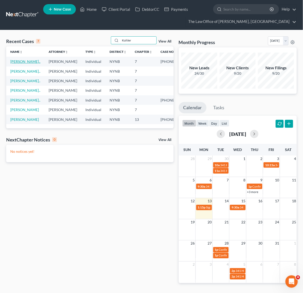
type input "Kohler"
click at [19, 61] on link "[PERSON_NAME].." at bounding box center [25, 61] width 30 height 4
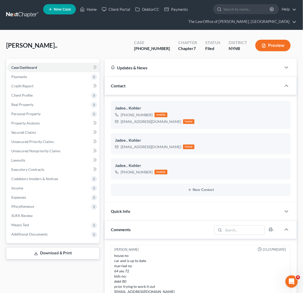
scroll to position [107, 0]
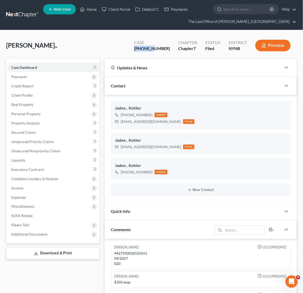
drag, startPoint x: 166, startPoint y: 47, endPoint x: 148, endPoint y: 47, distance: 18.3
click at [148, 47] on div "Case 25-11168-1" at bounding box center [152, 45] width 44 height 15
copy div "25-11168"
click at [46, 234] on span "Additional Documents" at bounding box center [29, 234] width 36 height 4
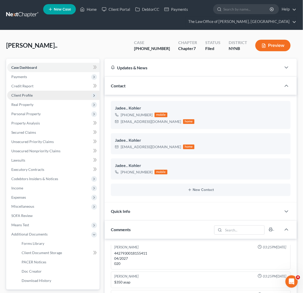
click at [40, 95] on span "Client Profile" at bounding box center [53, 95] width 92 height 9
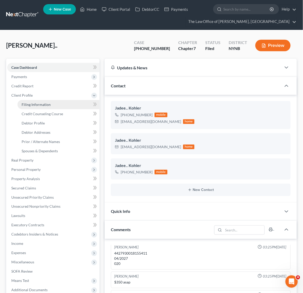
click at [62, 105] on link "Filing Information" at bounding box center [58, 104] width 82 height 9
select select "1"
select select "0"
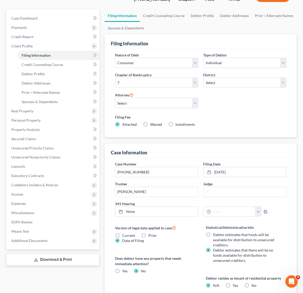
scroll to position [161, 0]
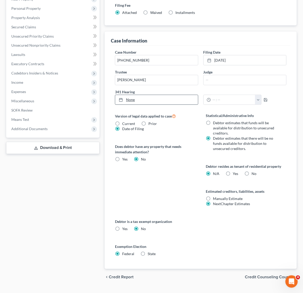
click at [151, 101] on link "None" at bounding box center [156, 100] width 83 height 10
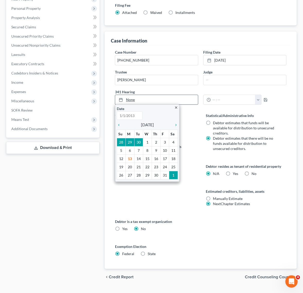
paste input "11/10/2025"
type input "11/10/2025"
click at [218, 103] on input "text" at bounding box center [233, 100] width 45 height 10
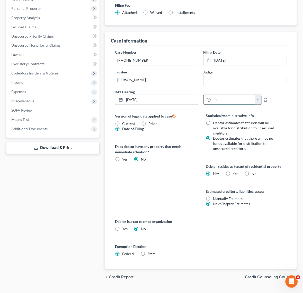
click at [239, 103] on input "text" at bounding box center [233, 100] width 45 height 10
paste input "09:45 AM"
type input "09:45 AM"
click at [268, 101] on icon "button" at bounding box center [266, 100] width 4 height 4
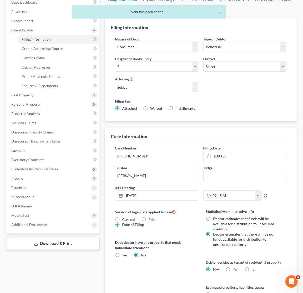
scroll to position [0, 0]
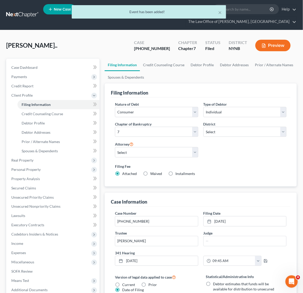
click at [15, 17] on div "× Event has been added!" at bounding box center [148, 13] width 303 height 16
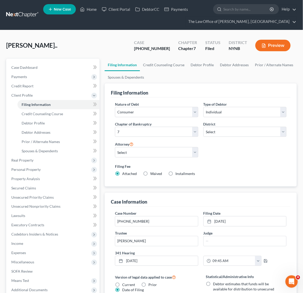
click at [19, 17] on link at bounding box center [22, 14] width 33 height 9
click at [20, 16] on link at bounding box center [22, 14] width 33 height 9
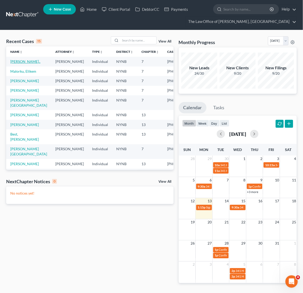
click at [17, 64] on link "[PERSON_NAME].." at bounding box center [25, 61] width 30 height 4
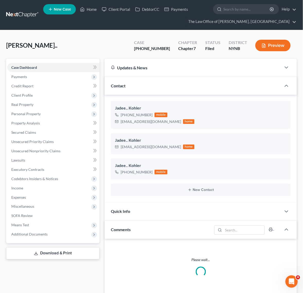
click at [67, 130] on div "Case Dashboard Payments Invoices Payments Payments Credit Report Client Profile…" at bounding box center [52, 151] width 93 height 184
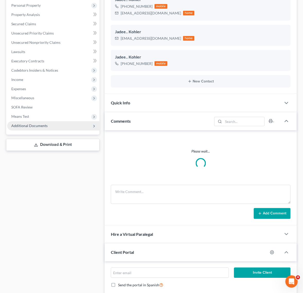
click at [72, 125] on span "Additional Documents" at bounding box center [53, 125] width 92 height 9
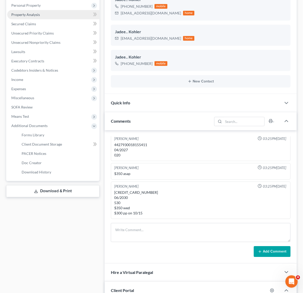
scroll to position [0, 0]
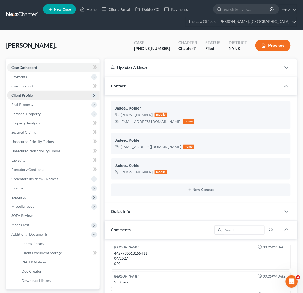
click at [33, 91] on span "Client Profile" at bounding box center [53, 95] width 92 height 9
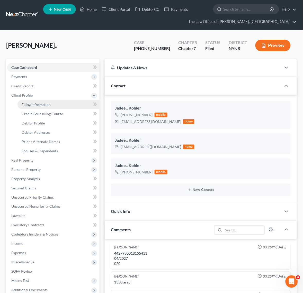
click at [38, 104] on span "Filing Information" at bounding box center [36, 104] width 29 height 4
select select "1"
select select "0"
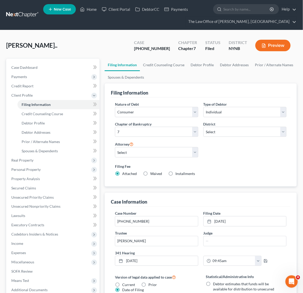
click at [16, 17] on link at bounding box center [22, 14] width 33 height 9
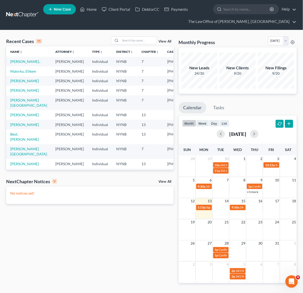
click at [15, 59] on td "[PERSON_NAME].." at bounding box center [28, 62] width 45 height 10
click at [13, 61] on link "[PERSON_NAME].." at bounding box center [25, 61] width 30 height 4
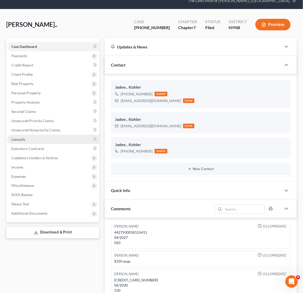
scroll to position [32, 0]
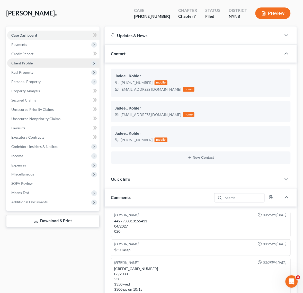
click at [53, 62] on span "Client Profile" at bounding box center [53, 62] width 92 height 9
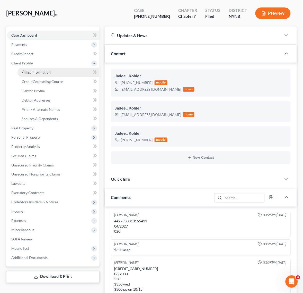
click at [48, 74] on span "Filing Information" at bounding box center [36, 72] width 29 height 4
select select "1"
select select "0"
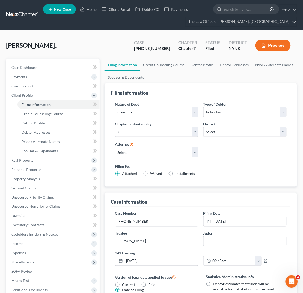
click at [22, 15] on link at bounding box center [22, 14] width 33 height 9
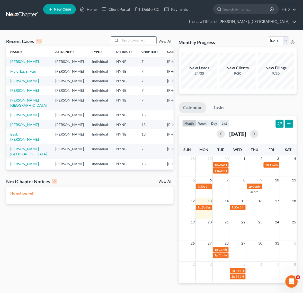
click at [134, 40] on input "search" at bounding box center [138, 40] width 36 height 7
paste input "[PERSON_NAME]"
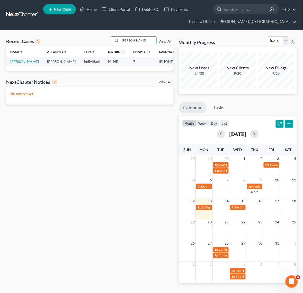
type input "[PERSON_NAME]"
click at [15, 64] on td "[PERSON_NAME]" at bounding box center [24, 62] width 37 height 10
click at [13, 64] on link "[PERSON_NAME]" at bounding box center [24, 61] width 29 height 4
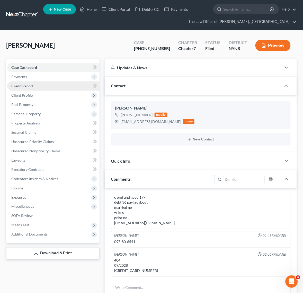
scroll to position [162, 0]
click at [42, 84] on link "Credit Report" at bounding box center [53, 85] width 92 height 9
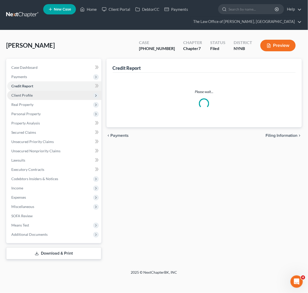
click at [41, 96] on span "Client Profile" at bounding box center [54, 95] width 94 height 9
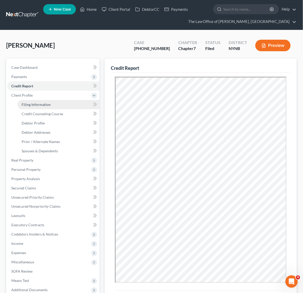
click at [41, 106] on link "Filing Information" at bounding box center [58, 104] width 82 height 9
select select "1"
select select "0"
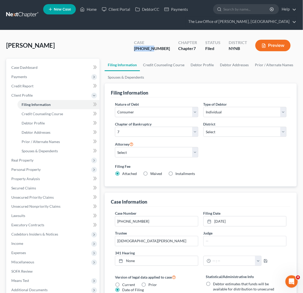
drag, startPoint x: 167, startPoint y: 49, endPoint x: 137, endPoint y: 48, distance: 30.7
click at [137, 48] on div "Greco, Gary Upgraded Case 25-11186-1 Chapter Chapter 7 Status Filed District NY…" at bounding box center [151, 47] width 291 height 22
copy div "25-11186"
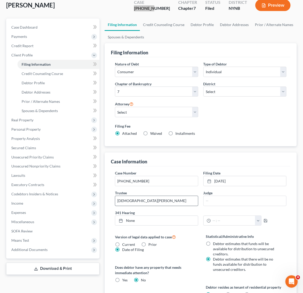
scroll to position [96, 0]
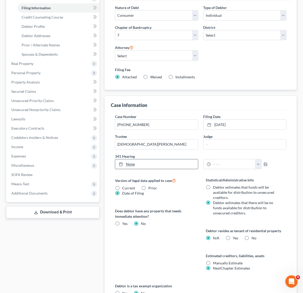
click at [156, 164] on link "None" at bounding box center [156, 164] width 83 height 10
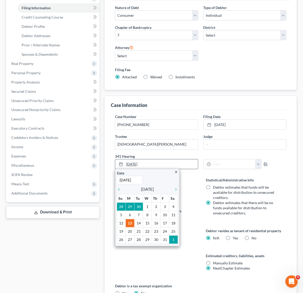
paste input "1/14"
type input "11/14/2025"
click at [214, 164] on input "text" at bounding box center [233, 164] width 45 height 10
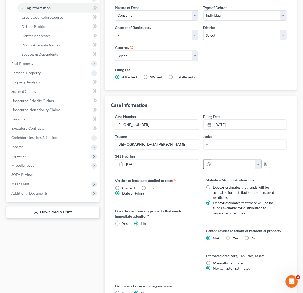
click at [248, 163] on input "text" at bounding box center [233, 164] width 45 height 10
paste input "02:00 PM"
type input "02:00 PM"
click at [267, 165] on polyline "button" at bounding box center [266, 164] width 2 height 1
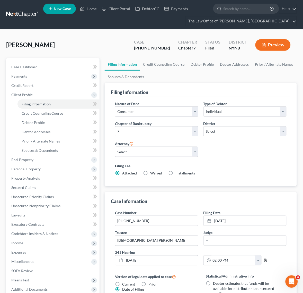
scroll to position [0, 0]
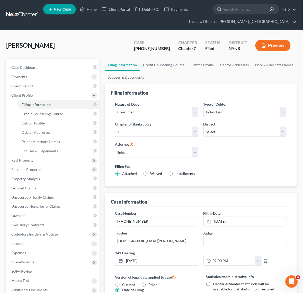
click at [31, 19] on link at bounding box center [22, 14] width 33 height 9
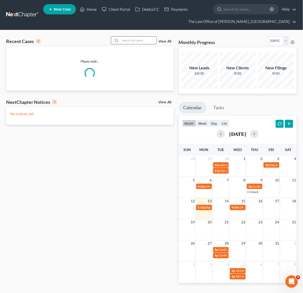
click at [130, 44] on input "search" at bounding box center [138, 40] width 36 height 7
paste input "[PERSON_NAME]"
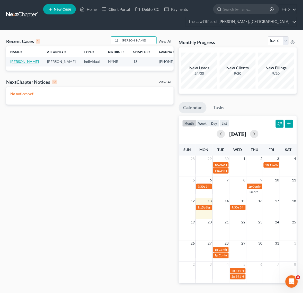
type input "[PERSON_NAME]"
click at [16, 64] on link "[PERSON_NAME]" at bounding box center [24, 61] width 29 height 4
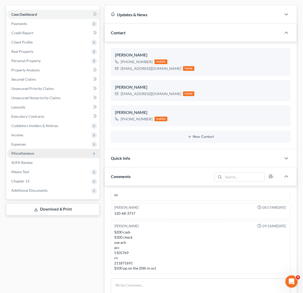
scroll to position [64, 0]
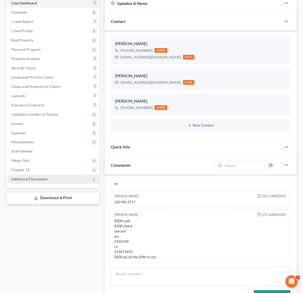
click at [53, 179] on span "Additional Documents" at bounding box center [53, 178] width 92 height 9
click at [63, 178] on span "Additional Documents" at bounding box center [53, 178] width 92 height 9
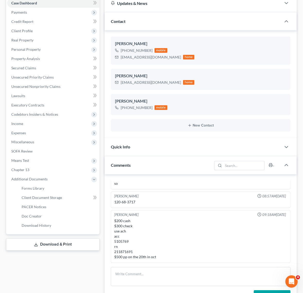
scroll to position [0, 0]
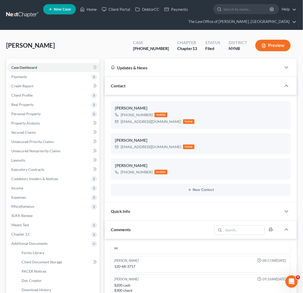
click at [25, 13] on link at bounding box center [22, 14] width 33 height 9
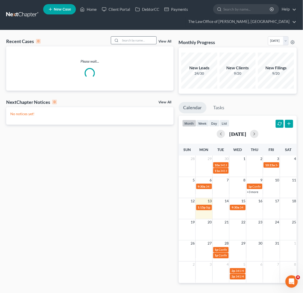
click at [137, 36] on div "Recent Cases 0 View All Please wait... NextChapter Notices 0 View All No notice…" at bounding box center [151, 163] width 303 height 267
click at [138, 41] on input "search" at bounding box center [138, 40] width 36 height 7
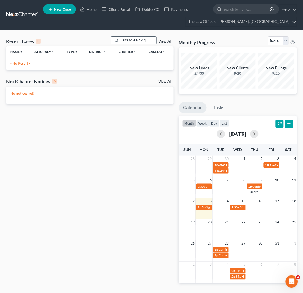
click at [124, 41] on input "[PERSON_NAME]" at bounding box center [138, 40] width 36 height 7
click at [130, 39] on input "ev" at bounding box center [138, 40] width 36 height 7
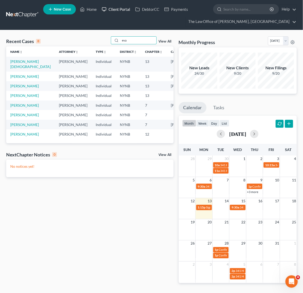
type input "eva"
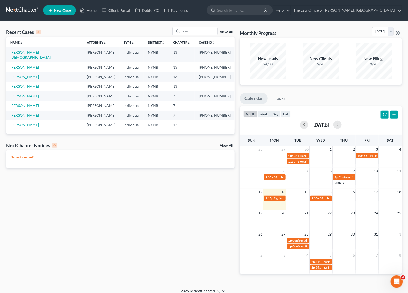
click at [27, 64] on td "[PERSON_NAME]" at bounding box center [44, 67] width 77 height 10
click at [26, 65] on link "[PERSON_NAME]" at bounding box center [24, 67] width 29 height 4
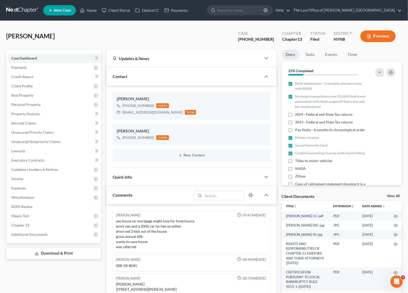
scroll to position [167, 0]
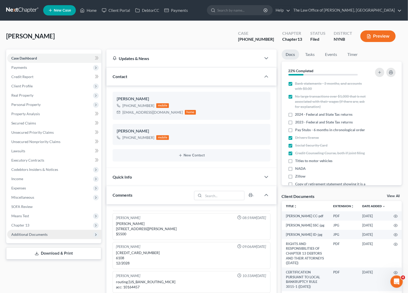
click at [42, 237] on span "Additional Documents" at bounding box center [54, 234] width 94 height 9
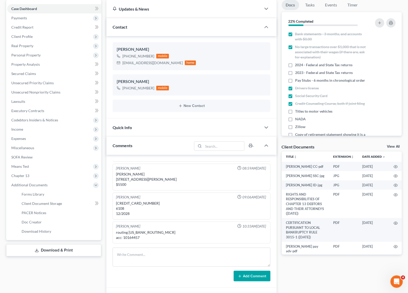
scroll to position [161, 0]
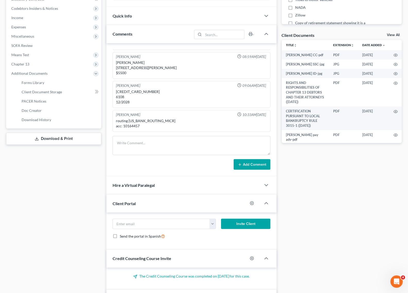
click at [60, 137] on link "Download & Print" at bounding box center [53, 139] width 95 height 12
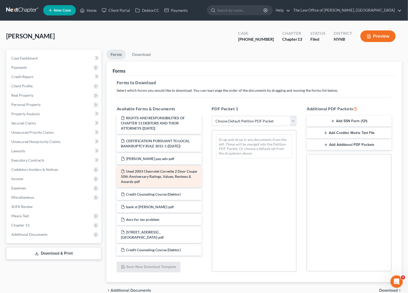
scroll to position [32, 0]
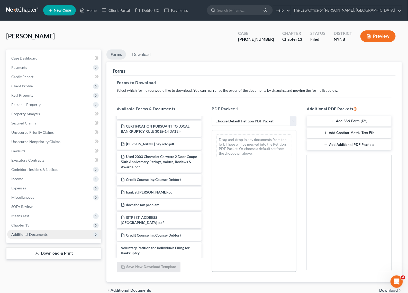
click at [47, 234] on span "Additional Documents" at bounding box center [54, 234] width 94 height 9
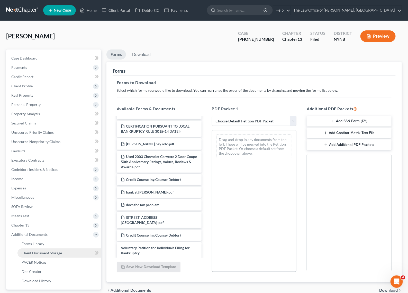
scroll to position [32, 0]
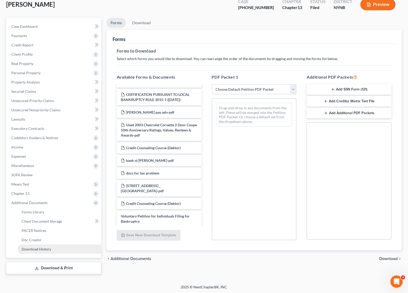
click at [49, 247] on span "Download History" at bounding box center [37, 249] width 30 height 4
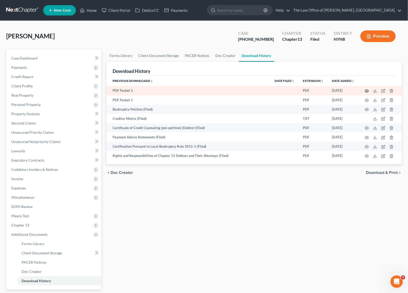
click at [308, 89] on icon "button" at bounding box center [367, 91] width 4 height 4
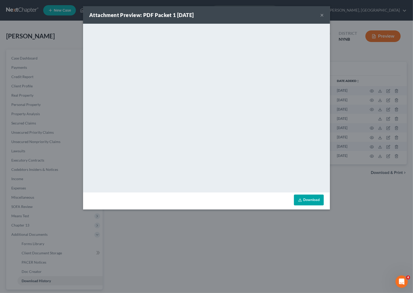
click at [308, 54] on div "Attachment Preview: PDF Packet 1 [DATE] × <object ng-attr-data='[URL][DOMAIN_NA…" at bounding box center [206, 146] width 413 height 293
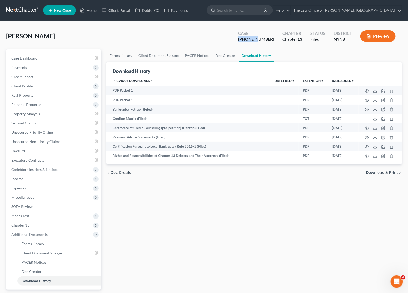
drag, startPoint x: 270, startPoint y: 40, endPoint x: 246, endPoint y: 43, distance: 24.7
click at [246, 43] on div "Case [PHONE_NUMBER] Chapter Chapter 13 Status [GEOGRAPHIC_DATA] [GEOGRAPHIC_DAT…" at bounding box center [317, 36] width 170 height 18
copy div "25-11088"
